Goal: Information Seeking & Learning: Learn about a topic

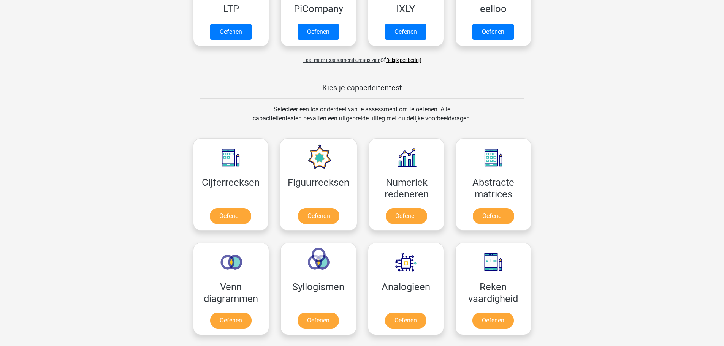
scroll to position [228, 0]
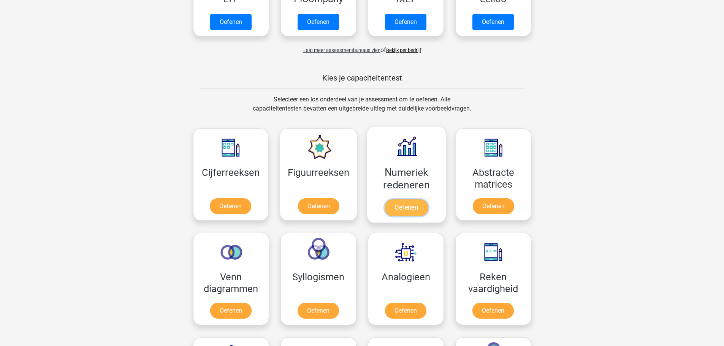
click at [406, 204] on link "Oefenen" at bounding box center [406, 207] width 43 height 17
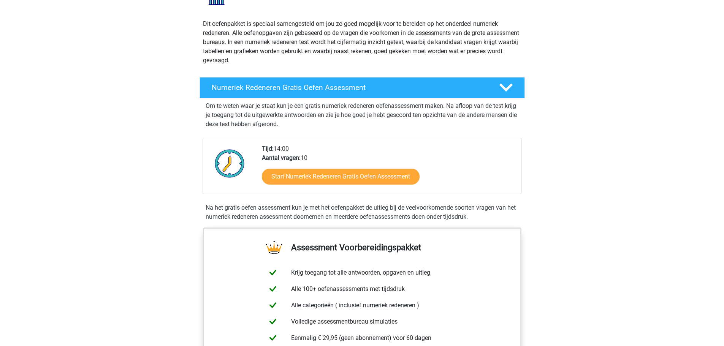
scroll to position [76, 0]
click at [323, 179] on link "Start Numeriek Redeneren Gratis Oefen Assessment" at bounding box center [340, 176] width 181 height 18
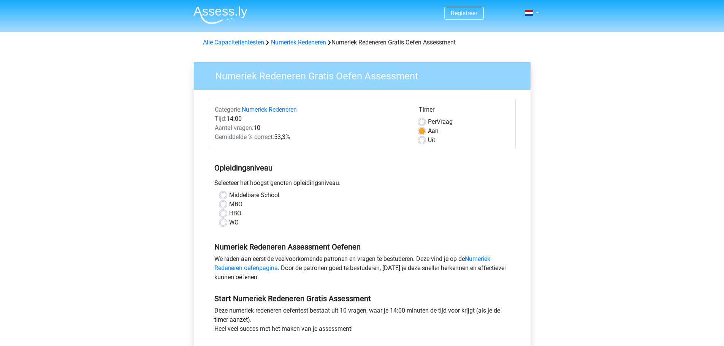
click at [229, 196] on label "Middelbare School" at bounding box center [254, 195] width 50 height 9
click at [222, 196] on input "Middelbare School" at bounding box center [223, 195] width 6 height 8
radio input "true"
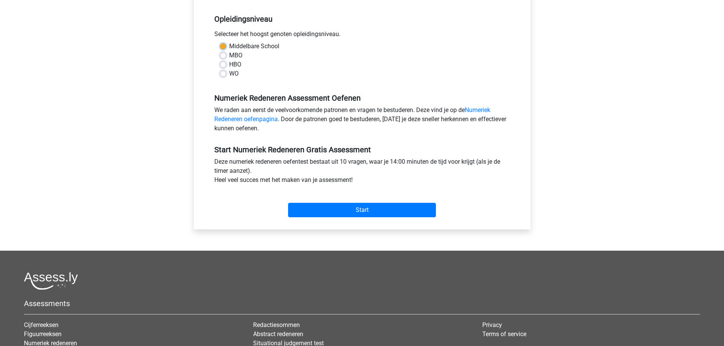
scroll to position [152, 0]
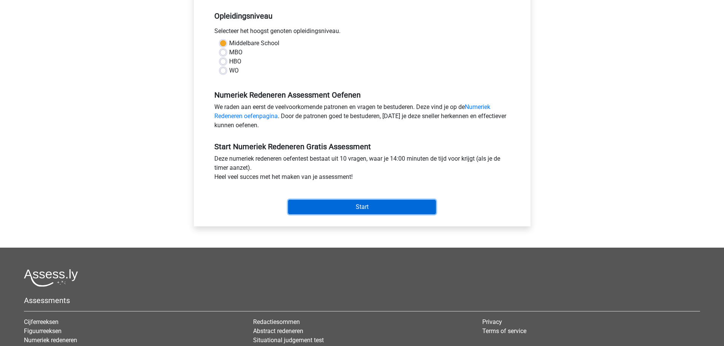
click at [370, 206] on input "Start" at bounding box center [362, 207] width 148 height 14
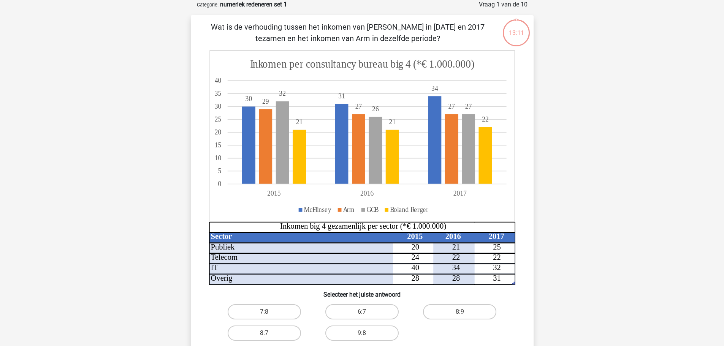
scroll to position [76, 0]
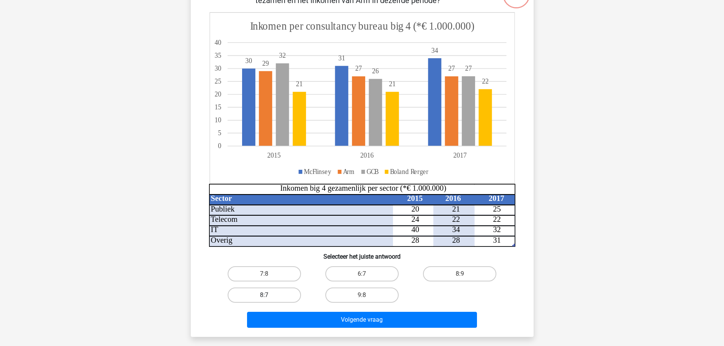
click at [266, 294] on label "8:7" at bounding box center [264, 295] width 73 height 15
click at [266, 295] on input "8:7" at bounding box center [266, 297] width 5 height 5
radio input "true"
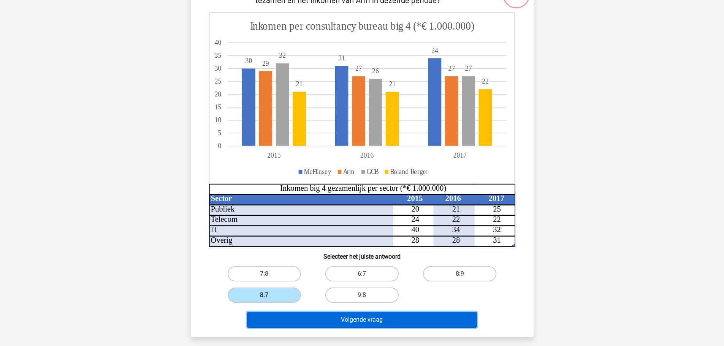
click at [332, 320] on button "Volgende vraag" at bounding box center [362, 320] width 230 height 16
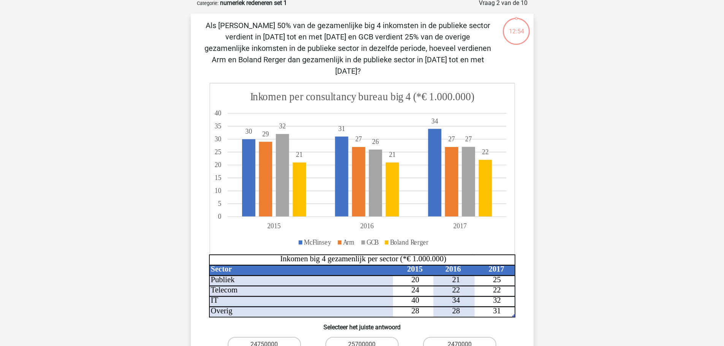
scroll to position [38, 0]
